Goal: Task Accomplishment & Management: Use online tool/utility

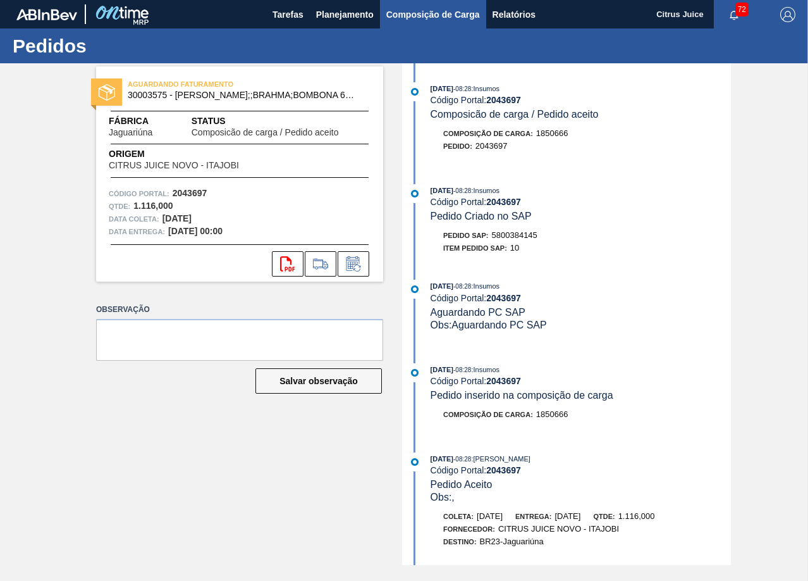
click at [427, 10] on span "Composição de Carga" at bounding box center [434, 14] width 94 height 15
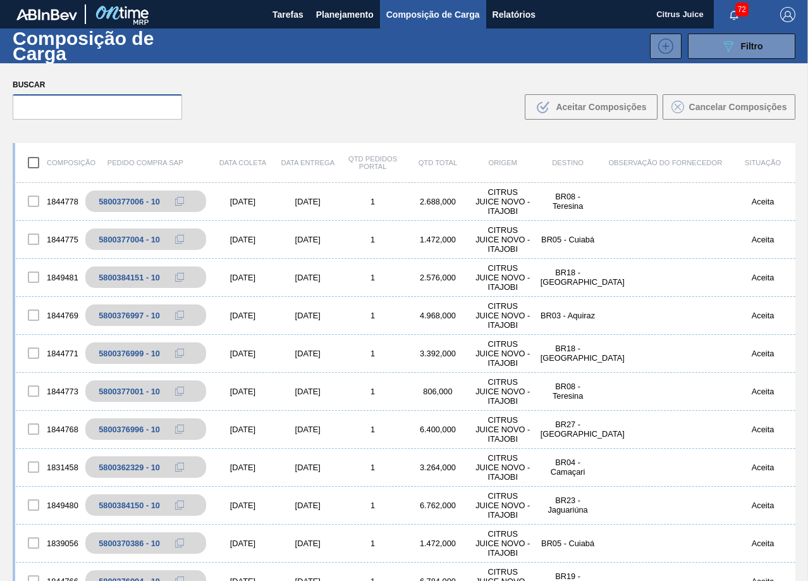
click at [78, 106] on input "text" at bounding box center [98, 106] width 170 height 25
paste input "5800384145"
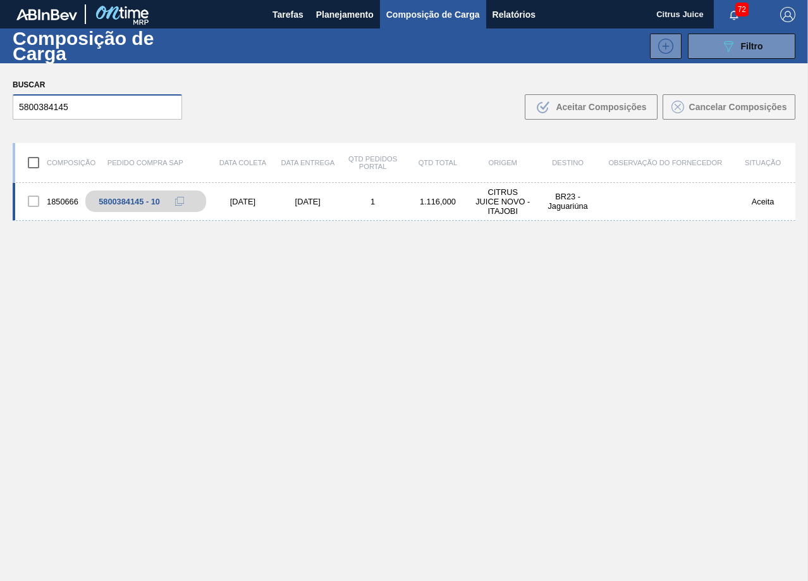
type input "5800384145"
click at [306, 201] on div "[DATE]" at bounding box center [307, 201] width 65 height 9
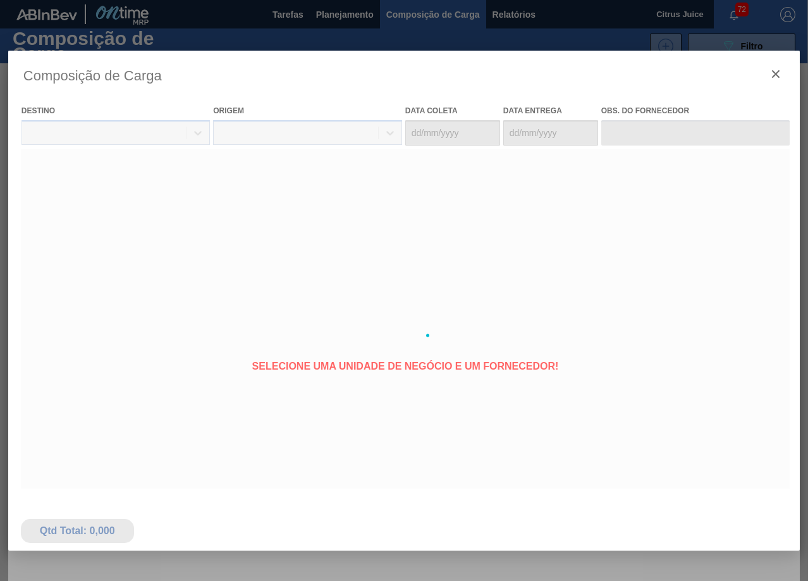
click at [306, 0] on body "Tarefas Planejamento Composição de Carga Relatórios Citrus Juice 72 Marcar toda…" at bounding box center [404, 0] width 808 height 0
type coleta "[DATE]"
type entrega "[DATE]"
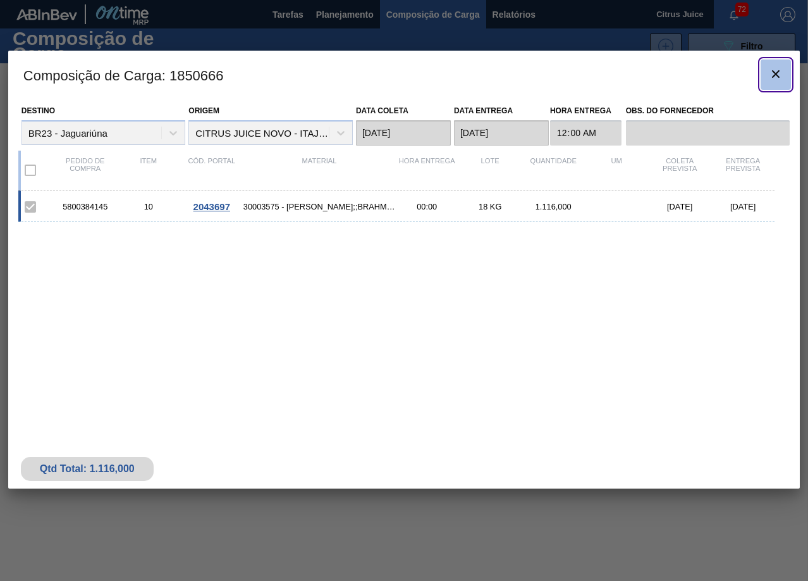
click at [767, 71] on button "botão de ícone" at bounding box center [776, 74] width 30 height 30
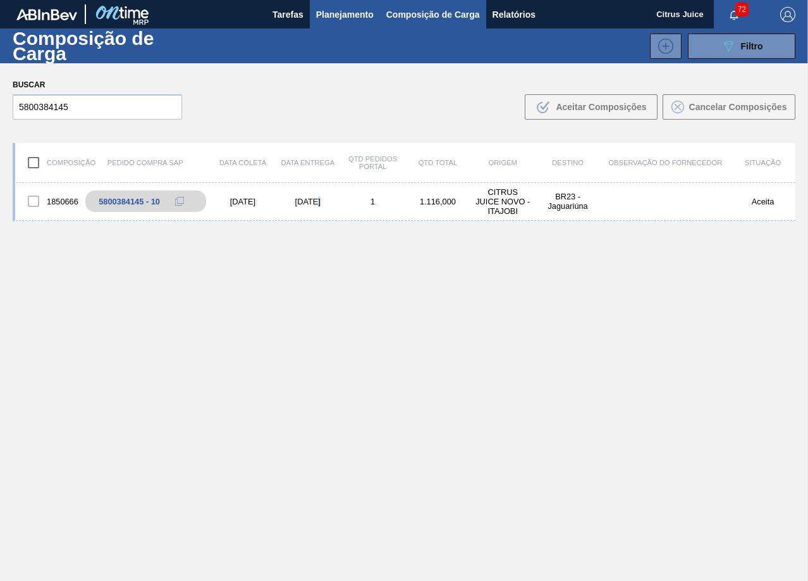
click at [337, 18] on span "Planejamento" at bounding box center [345, 14] width 58 height 15
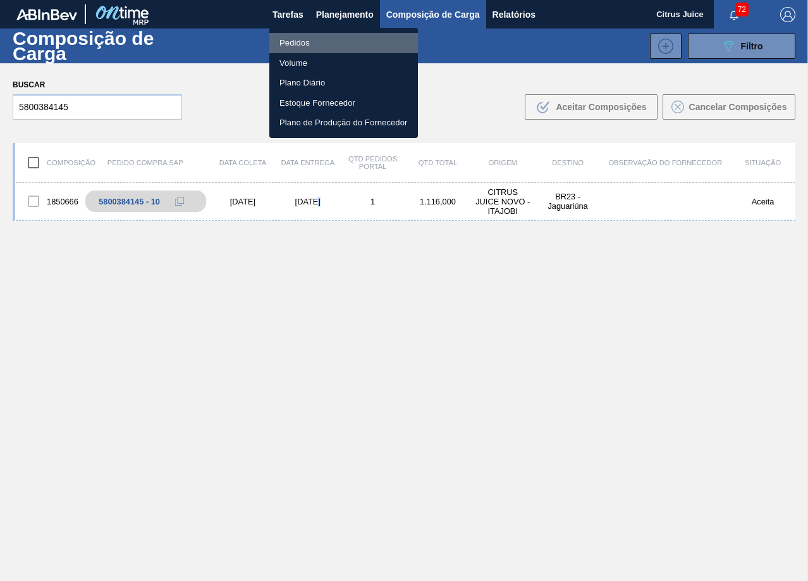
click at [306, 43] on li "Pedidos" at bounding box center [343, 43] width 149 height 20
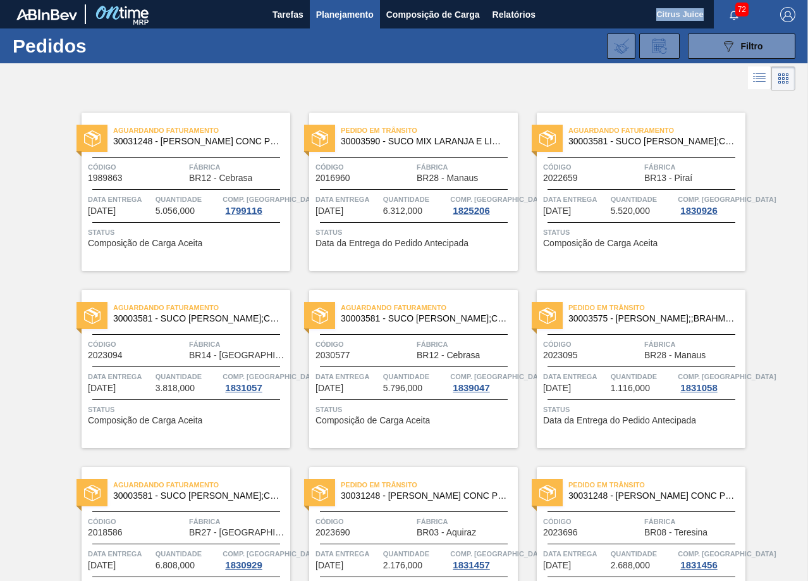
drag, startPoint x: 657, startPoint y: 15, endPoint x: 704, endPoint y: 14, distance: 47.4
click at [704, 14] on div "Citrus Juice 72 Marcar todas como lido" at bounding box center [733, 14] width 152 height 28
click at [691, 74] on div at bounding box center [404, 78] width 808 height 30
